Goal: Information Seeking & Learning: Understand process/instructions

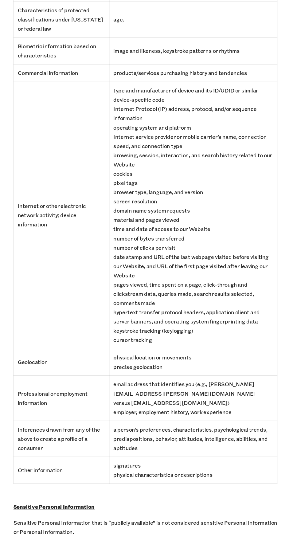
scroll to position [1017, 0]
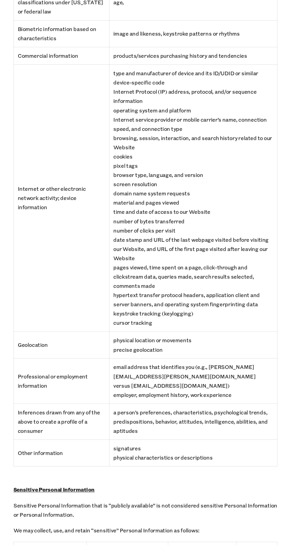
click at [213, 542] on td "Purpose for Use" at bounding box center [204, 554] width 64 height 25
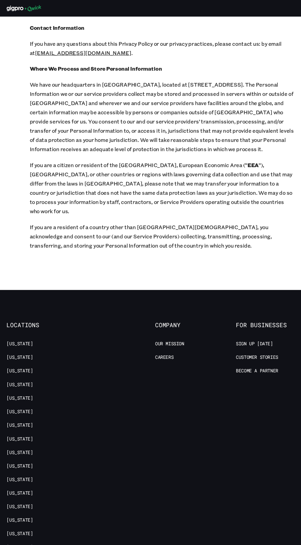
scroll to position [6778, 0]
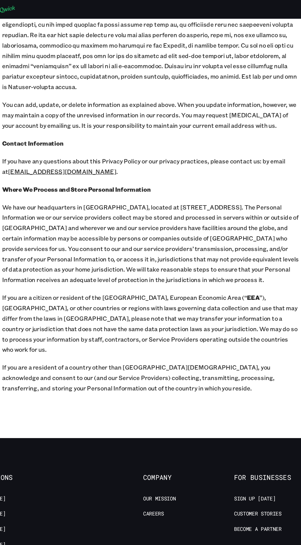
click at [234, 300] on p "If you are a resident of a country other than [GEOGRAPHIC_DATA][DEMOGRAPHIC_DAT…" at bounding box center [151, 313] width 246 height 26
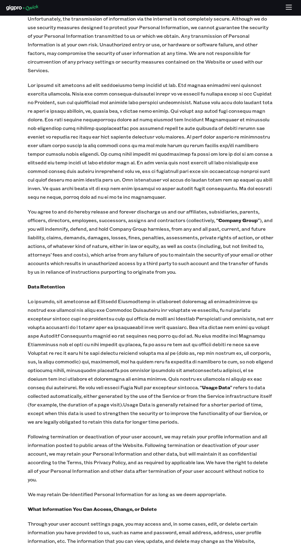
scroll to position [6076, 0]
click at [193, 432] on p "Following termination or deactivation of your user account, we may retain your …" at bounding box center [151, 458] width 246 height 52
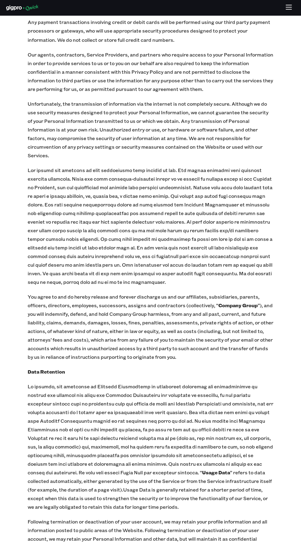
scroll to position [5990, 0]
